Goal: Transaction & Acquisition: Book appointment/travel/reservation

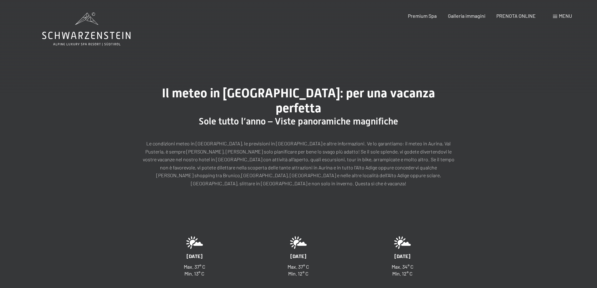
click at [559, 14] on span "Menu" at bounding box center [565, 16] width 13 height 6
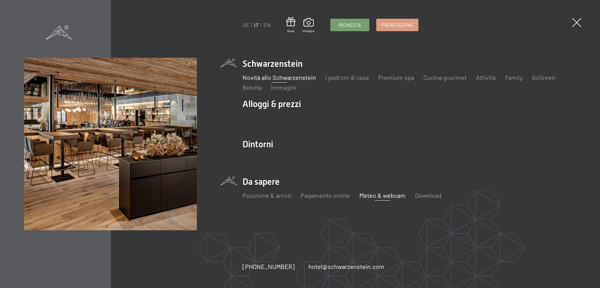
click at [297, 80] on link "Novità allo Schwarzenstein" at bounding box center [278, 77] width 73 height 7
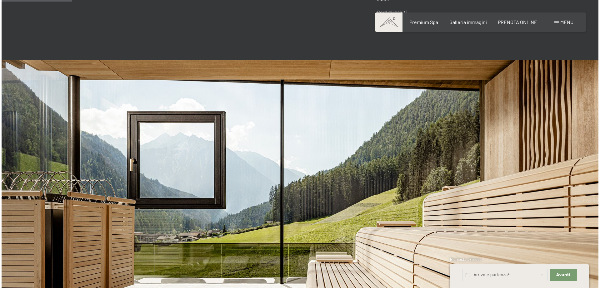
scroll to position [94, 0]
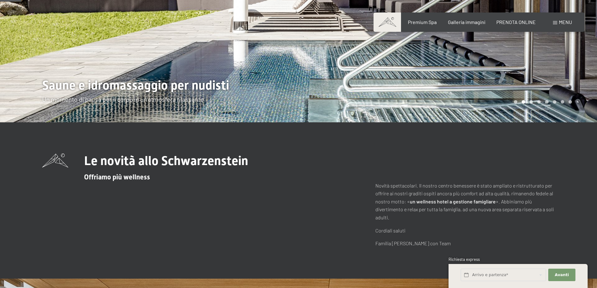
click at [564, 25] on div "Menu" at bounding box center [562, 22] width 19 height 7
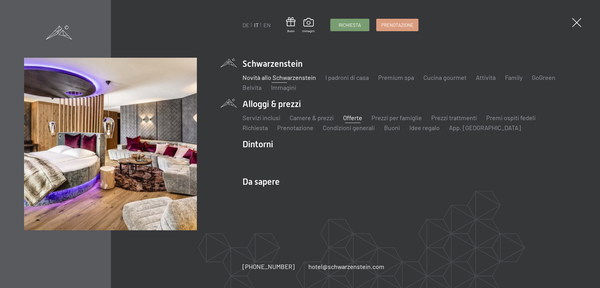
click at [359, 118] on link "Offerte" at bounding box center [352, 117] width 19 height 7
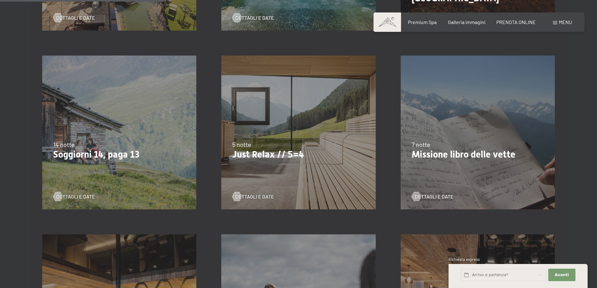
scroll to position [344, 0]
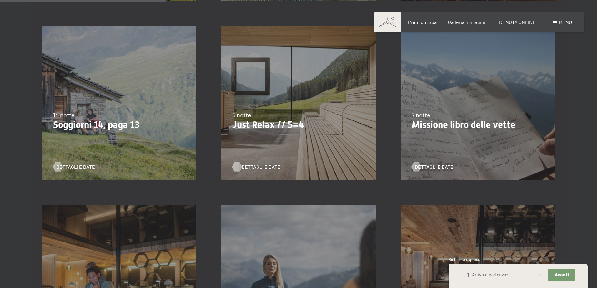
click at [266, 168] on span "Dettagli e Date" at bounding box center [261, 167] width 39 height 7
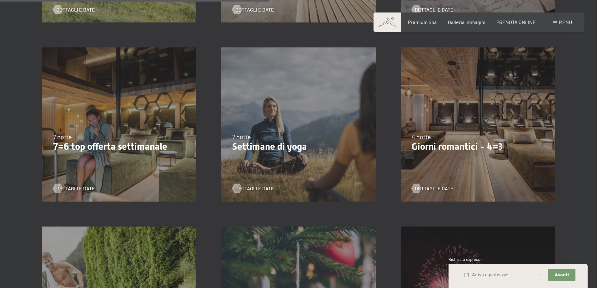
scroll to position [562, 0]
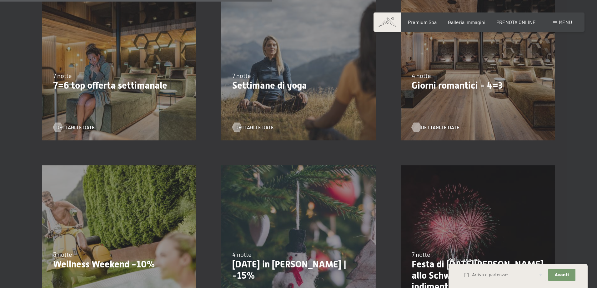
click at [441, 124] on span "Dettagli e Date" at bounding box center [440, 127] width 39 height 7
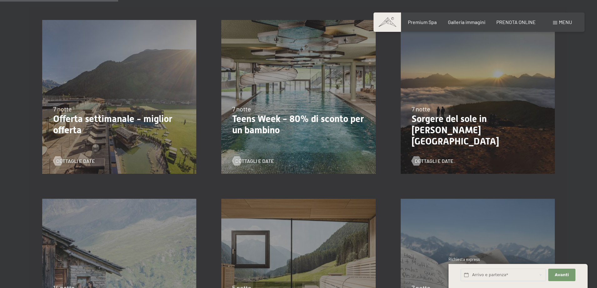
scroll to position [62, 0]
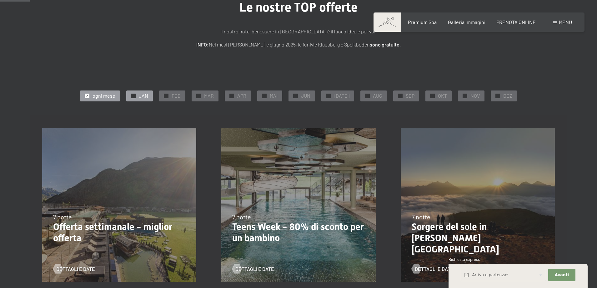
click at [141, 97] on div "✓ JAN" at bounding box center [139, 96] width 27 height 11
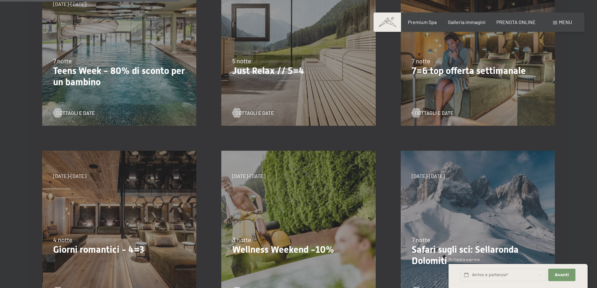
scroll to position [344, 0]
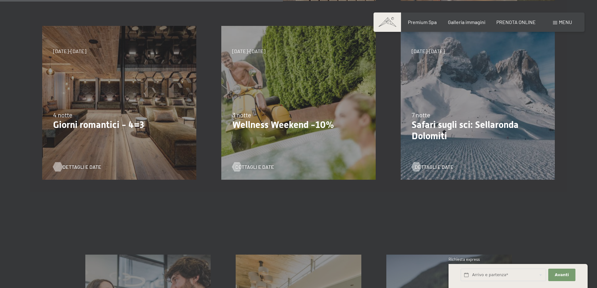
click at [87, 170] on span "Dettagli e Date" at bounding box center [81, 167] width 39 height 7
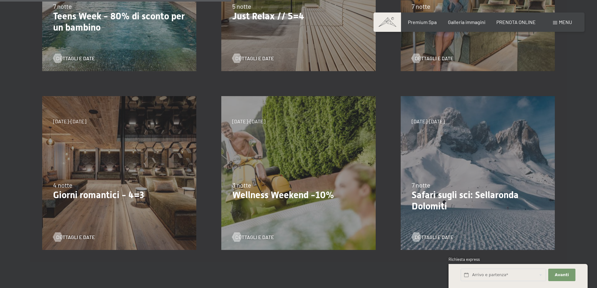
scroll to position [281, 0]
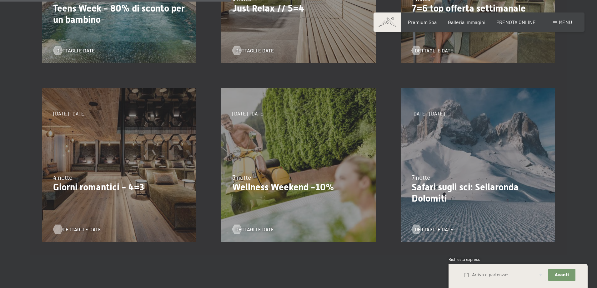
click at [80, 228] on span "Dettagli e Date" at bounding box center [81, 229] width 39 height 7
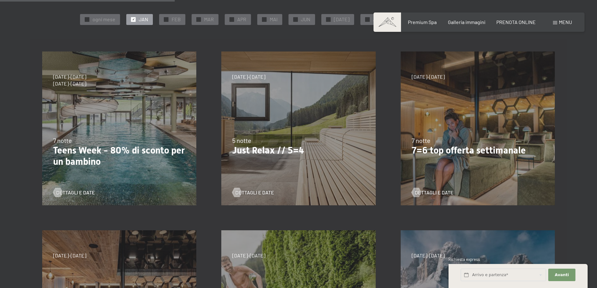
scroll to position [250, 0]
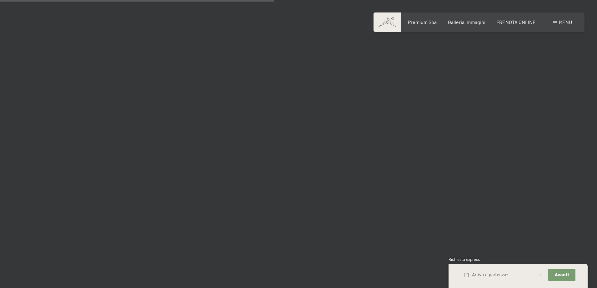
scroll to position [1312, 0]
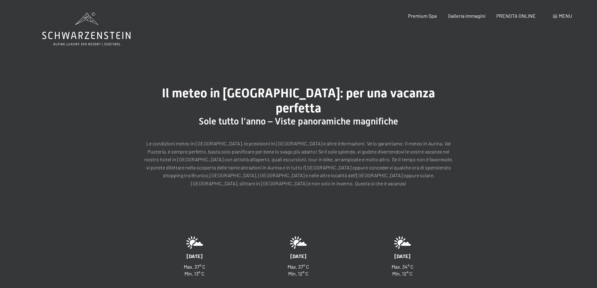
click at [557, 14] on div "Menu" at bounding box center [562, 15] width 19 height 7
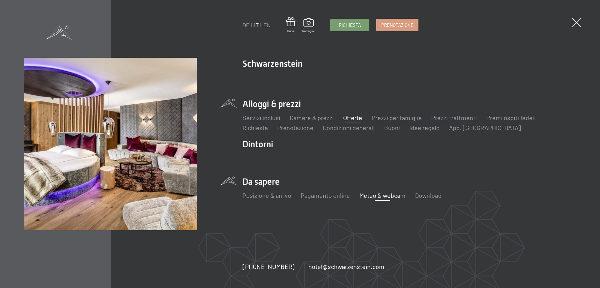
click at [352, 118] on link "Offerte" at bounding box center [352, 117] width 19 height 7
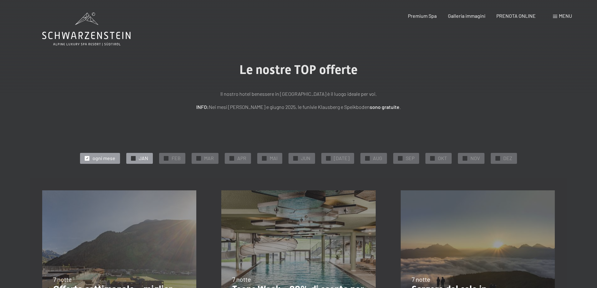
click at [136, 157] on div at bounding box center [133, 158] width 5 height 5
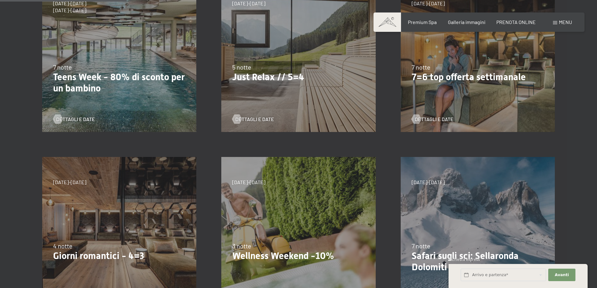
scroll to position [219, 0]
